Goal: Complete application form: Complete application form

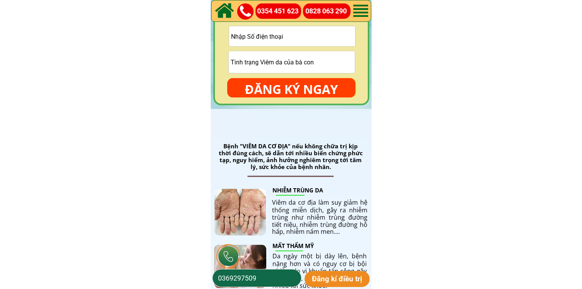
scroll to position [1149, 0]
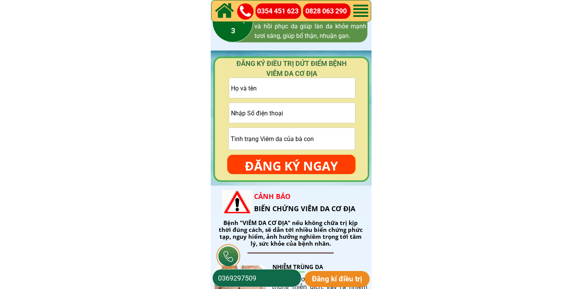
click at [308, 88] on input "text" at bounding box center [292, 88] width 126 height 20
click at [297, 110] on input "tel" at bounding box center [292, 113] width 126 height 20
paste input "0975263482"
type input "0975263482"
click at [303, 93] on input "text" at bounding box center [292, 88] width 126 height 20
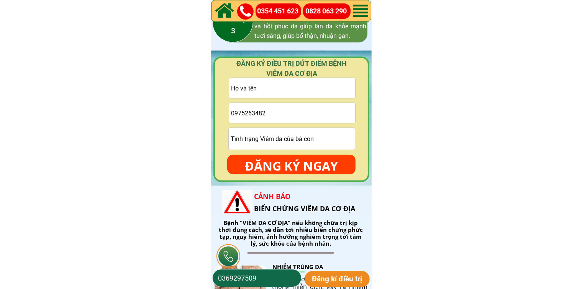
paste input "[PERSON_NAME]"
type input "[PERSON_NAME]"
click at [300, 142] on input "text" at bounding box center [292, 139] width 126 height 22
type input "cmt"
click at [290, 170] on p "ĐĂNG KÝ NGAY" at bounding box center [291, 166] width 128 height 22
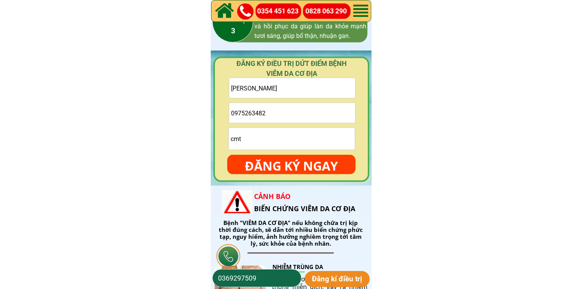
type input "0975263482"
click at [290, 164] on p "ĐĂNG KÝ NGAY" at bounding box center [291, 166] width 128 height 22
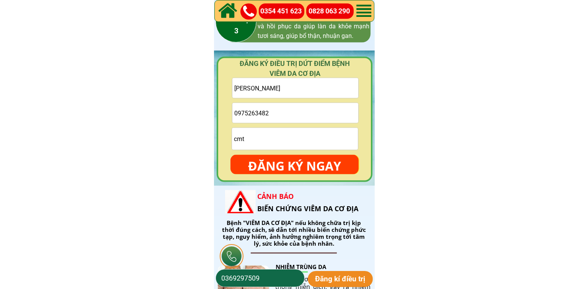
scroll to position [0, 0]
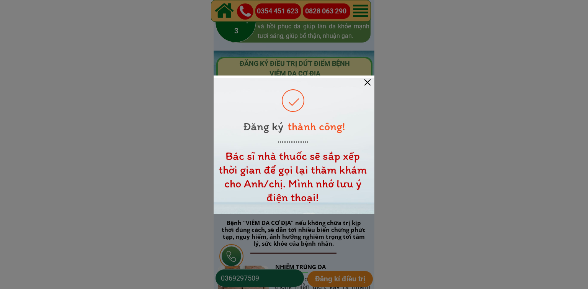
click at [368, 84] on div at bounding box center [368, 82] width 6 height 6
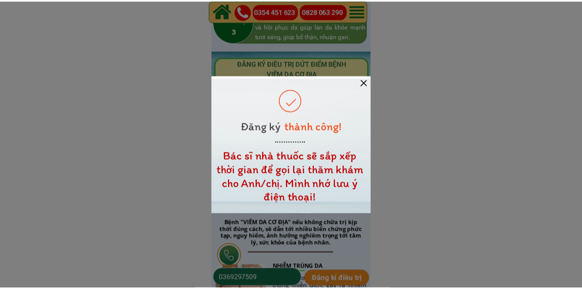
scroll to position [1149, 0]
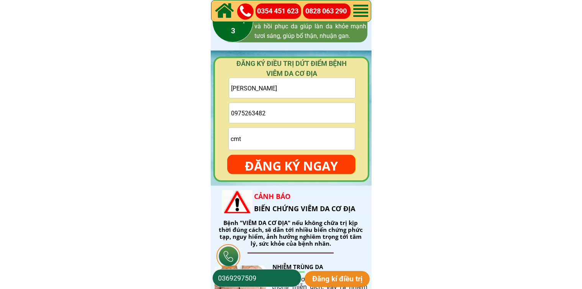
drag, startPoint x: 322, startPoint y: 118, endPoint x: 324, endPoint y: 127, distance: 8.9
click at [322, 118] on input "0975263482" at bounding box center [292, 113] width 126 height 20
paste input "0367213650"
type input "0367213650"
drag, startPoint x: 327, startPoint y: 83, endPoint x: 315, endPoint y: 112, distance: 31.2
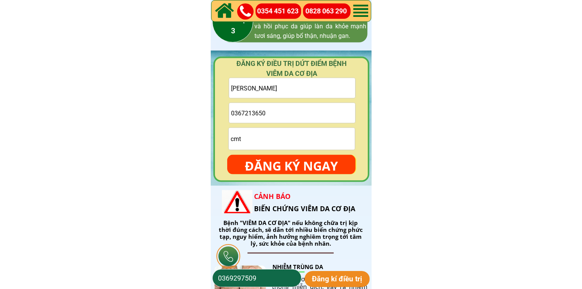
click at [327, 83] on input "[PERSON_NAME]" at bounding box center [292, 88] width 126 height 20
paste input "[PERSON_NAME]"
type input "[PERSON_NAME]"
click at [300, 137] on input "cmt" at bounding box center [292, 139] width 126 height 22
type input "cmt"
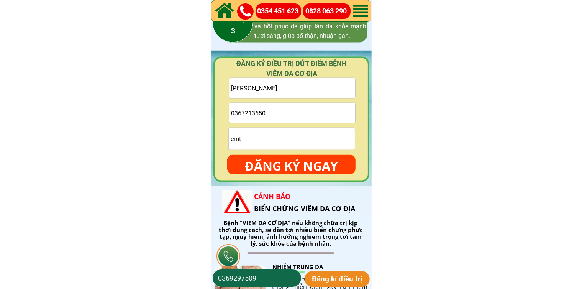
click at [304, 162] on p "ĐĂNG KÝ NGAY" at bounding box center [291, 166] width 128 height 22
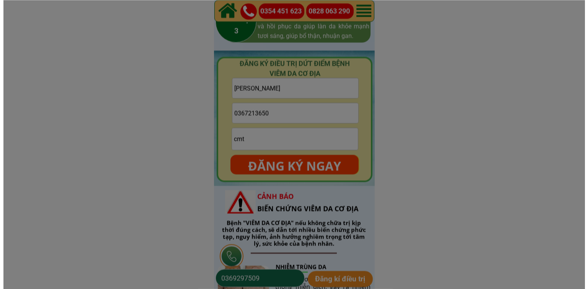
scroll to position [0, 0]
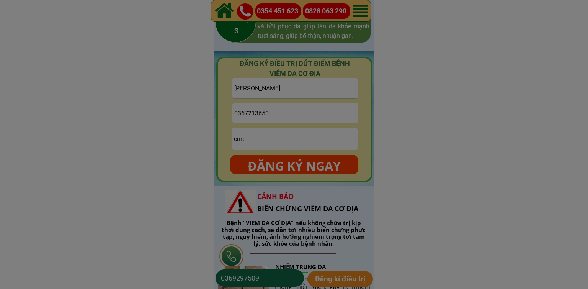
drag, startPoint x: 293, startPoint y: 111, endPoint x: 235, endPoint y: 110, distance: 57.8
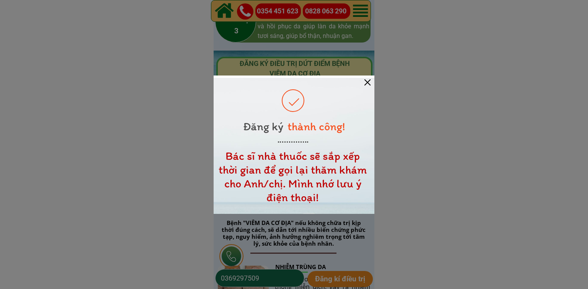
click at [366, 85] on div at bounding box center [294, 146] width 161 height 136
click at [365, 82] on div at bounding box center [368, 82] width 6 height 6
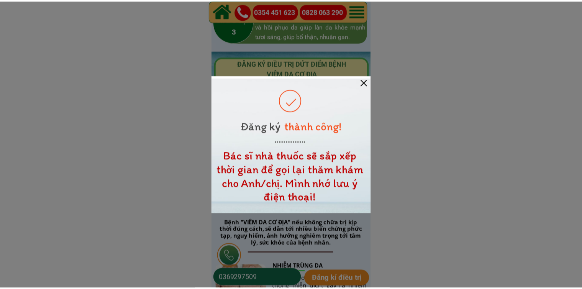
scroll to position [1149, 0]
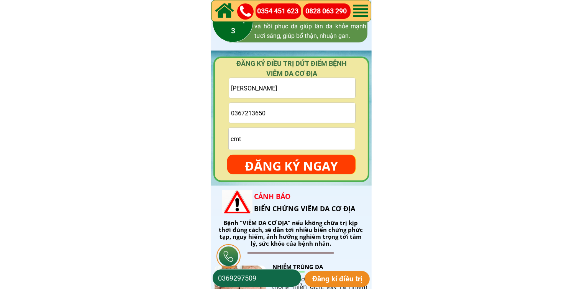
drag, startPoint x: 329, startPoint y: 128, endPoint x: 329, endPoint y: 123, distance: 4.6
click at [329, 126] on form "Đức Nhung 0367213650 cmt ĐĂNG KÝ NGAY" at bounding box center [291, 126] width 128 height 96
click at [330, 112] on input "0367213650" at bounding box center [292, 113] width 126 height 20
paste input "0982877521"
type input "0982877521"
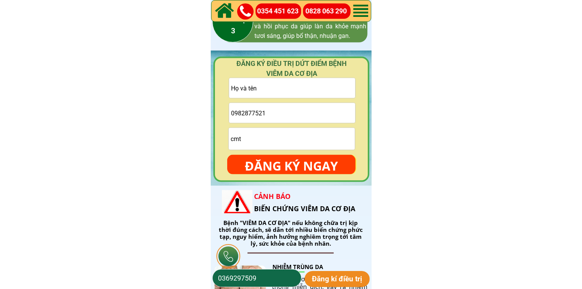
click at [333, 85] on input "text" at bounding box center [292, 88] width 126 height 20
paste input "[PERSON_NAME] Đoàn"
type input "[PERSON_NAME] Đoàn"
click at [302, 137] on input "cmt" at bounding box center [292, 139] width 126 height 22
type input "cmt"
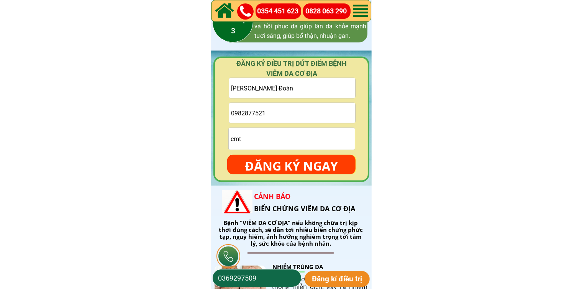
drag, startPoint x: 307, startPoint y: 169, endPoint x: 314, endPoint y: 160, distance: 11.3
click at [308, 169] on p "ĐĂNG KÝ NGAY" at bounding box center [291, 166] width 128 height 22
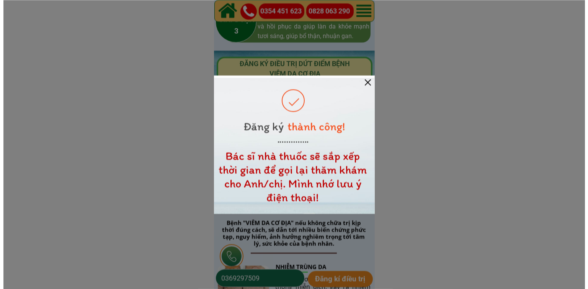
scroll to position [0, 0]
